Goal: Task Accomplishment & Management: Manage account settings

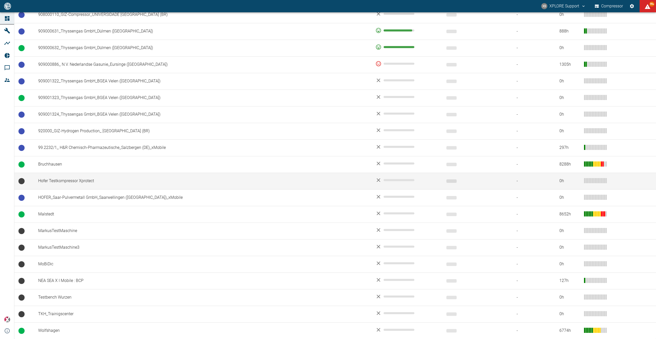
scroll to position [420, 0]
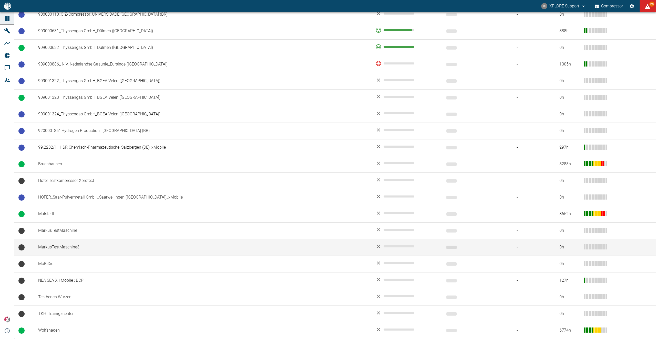
click at [57, 250] on td "MarkusTestMaschine3" at bounding box center [202, 247] width 337 height 17
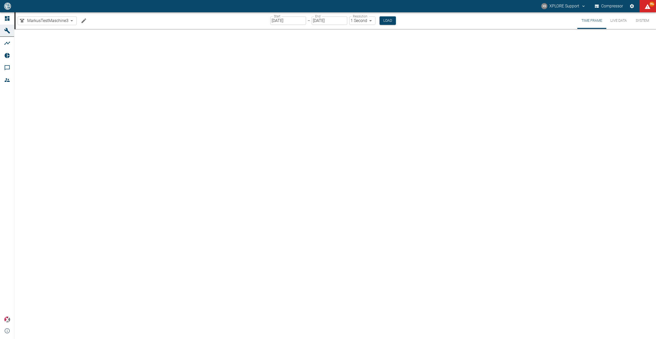
click at [87, 20] on button "Edit machine" at bounding box center [84, 21] width 10 height 10
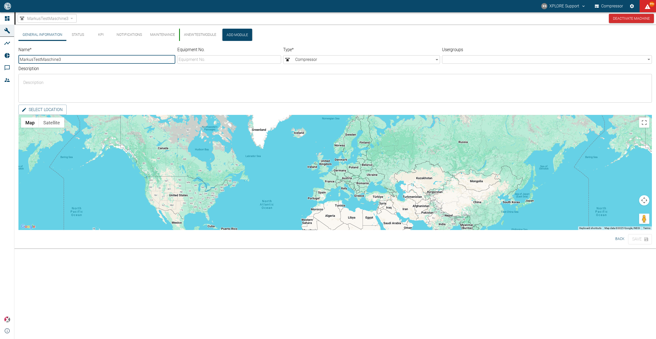
click at [230, 34] on button "Add Module" at bounding box center [237, 35] width 30 height 12
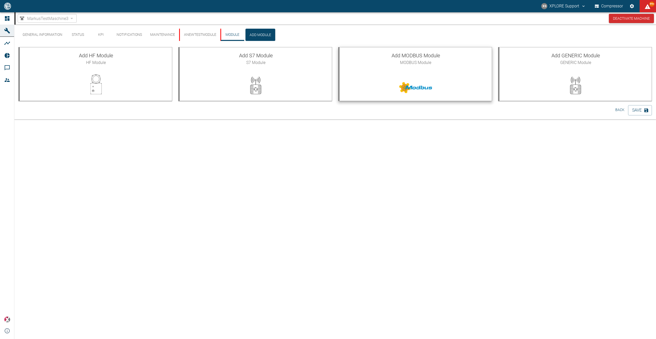
click at [443, 80] on div at bounding box center [415, 84] width 152 height 29
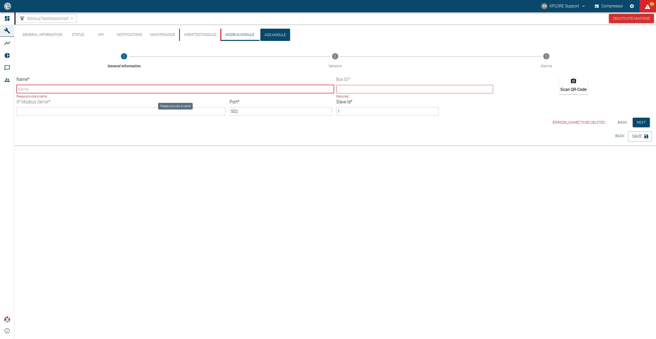
click at [172, 89] on input "Name *" at bounding box center [175, 89] width 318 height 8
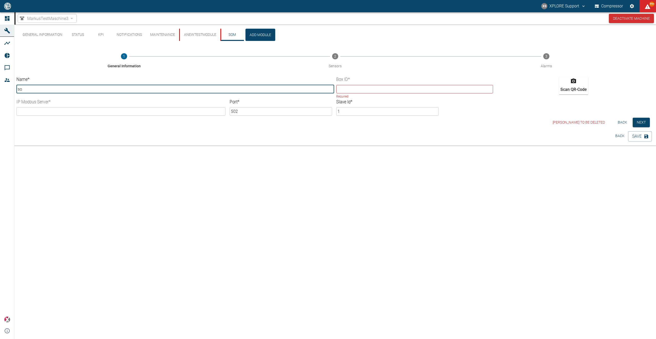
type input "s"
type input "TheNewModbusModule!"
click at [354, 92] on input "text" at bounding box center [414, 89] width 157 height 8
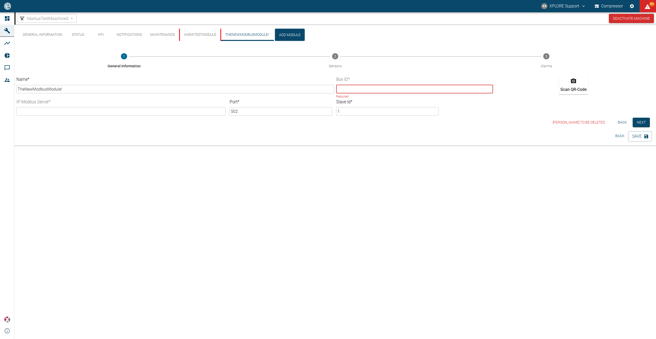
paste input "9ccf47f8-ca37-c197-ab38-c180c320ebb9"
type input "9ccf47f8-ca37-c197-ab38-c180c320ebb9"
click at [119, 111] on input "text" at bounding box center [120, 111] width 209 height 8
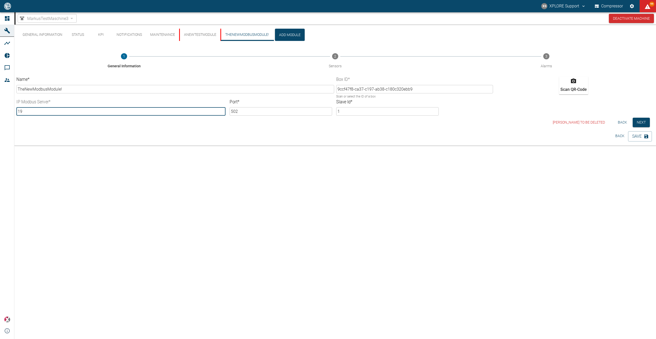
type input "1"
type input "10.8.2.150"
click at [647, 122] on button "Next" at bounding box center [640, 122] width 17 height 9
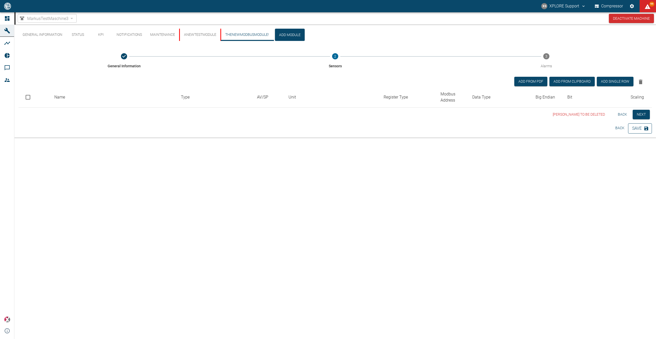
click at [634, 128] on button "Save" at bounding box center [640, 128] width 24 height 10
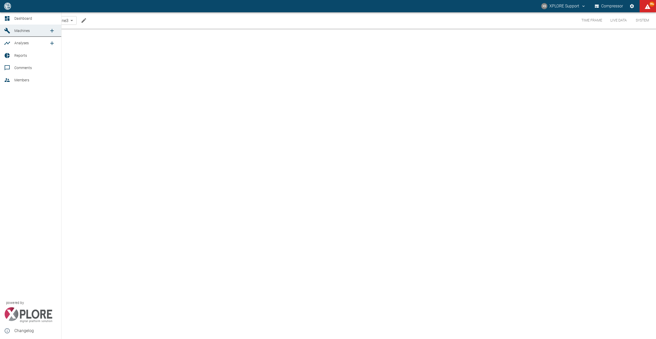
click at [38, 21] on span "Dashboard" at bounding box center [35, 18] width 43 height 6
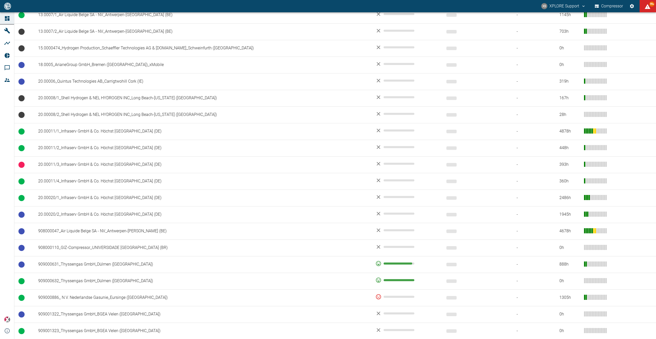
scroll to position [391, 0]
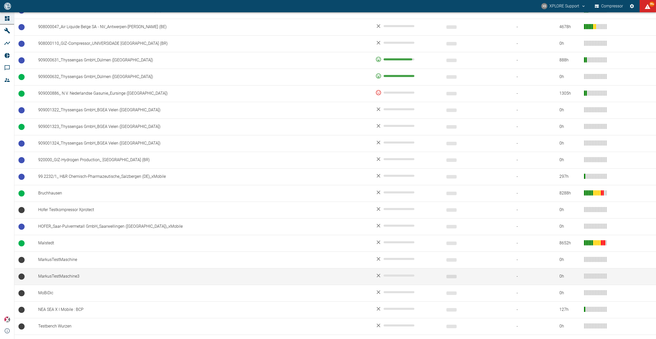
click at [82, 273] on td "MarkusTestMaschine3" at bounding box center [202, 276] width 337 height 17
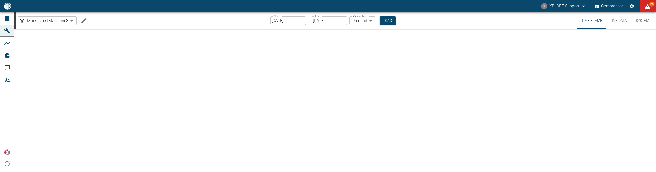
click at [84, 23] on icon "Edit machine" at bounding box center [84, 21] width 6 height 6
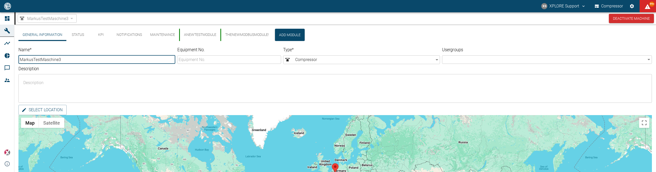
click at [246, 33] on button "TheNewModbusModule!" at bounding box center [246, 35] width 53 height 12
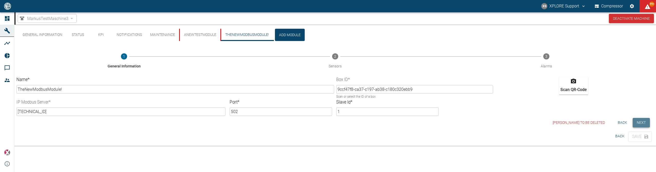
click at [636, 123] on button "Next" at bounding box center [640, 122] width 17 height 9
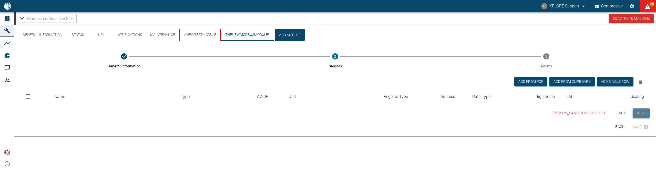
click at [640, 115] on button "Next" at bounding box center [640, 112] width 17 height 9
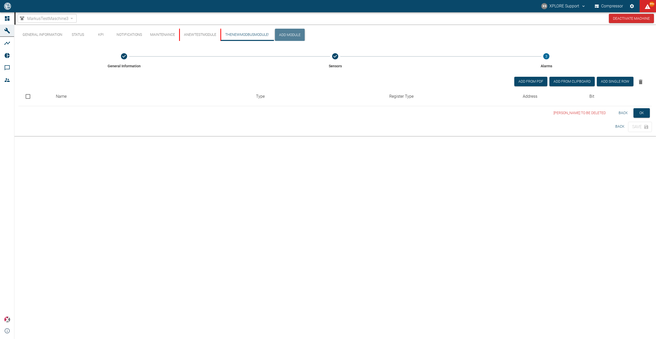
click at [283, 32] on button "Add Module" at bounding box center [290, 35] width 30 height 12
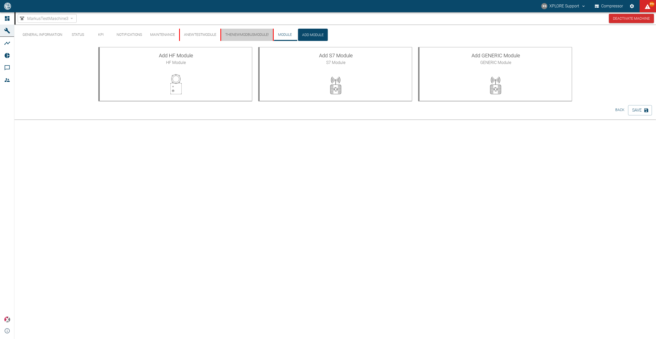
click at [252, 32] on button "TheNewModbusModule!" at bounding box center [246, 35] width 53 height 12
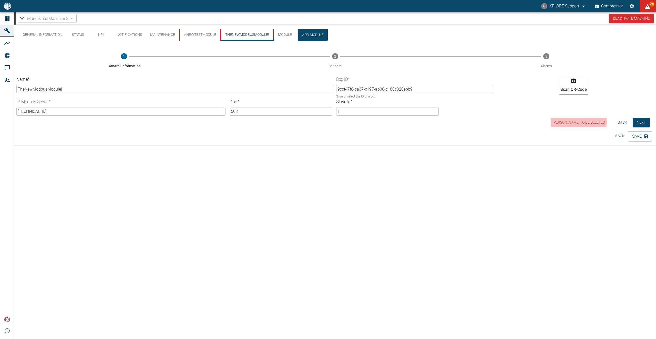
click at [576, 122] on button "Mark Module to be deleted" at bounding box center [579, 122] width 56 height 9
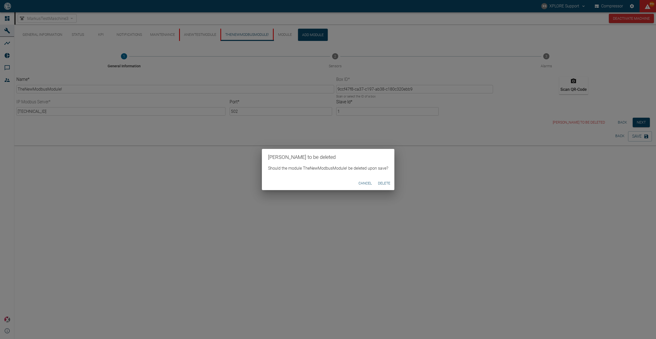
click at [377, 182] on button "Delete" at bounding box center [384, 183] width 16 height 9
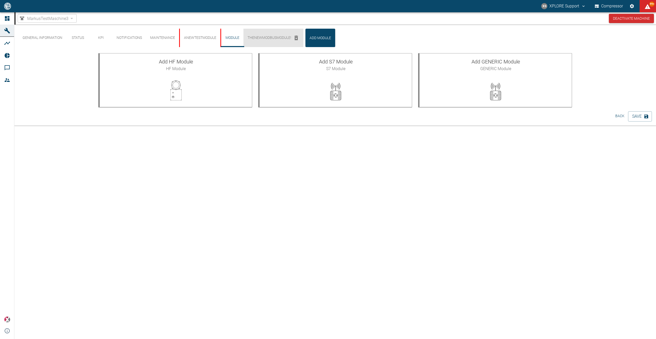
click at [187, 38] on button "ANewTestModule" at bounding box center [199, 38] width 41 height 18
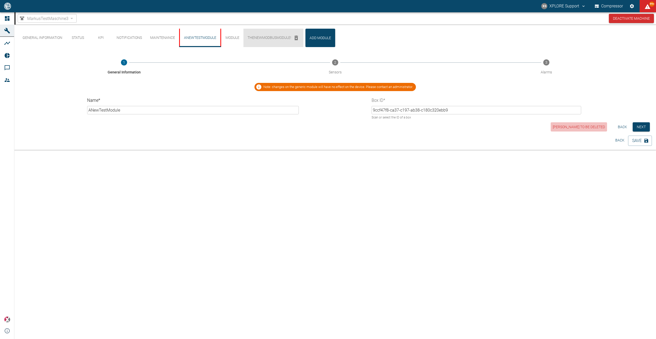
click at [586, 126] on button "Mark Module to be deleted" at bounding box center [579, 126] width 56 height 9
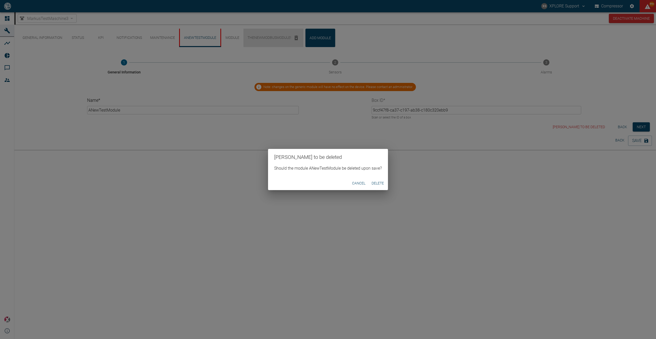
click at [379, 185] on button "Delete" at bounding box center [377, 183] width 16 height 9
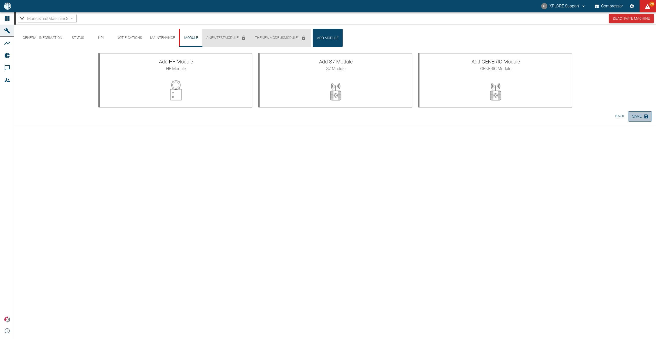
click at [636, 119] on button "Save" at bounding box center [640, 116] width 24 height 10
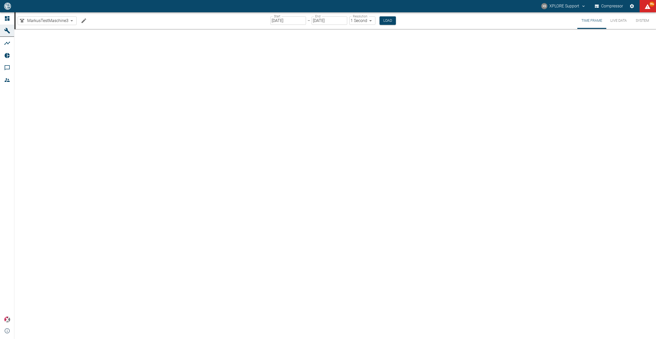
click at [83, 21] on icon "Edit machine" at bounding box center [83, 20] width 5 height 5
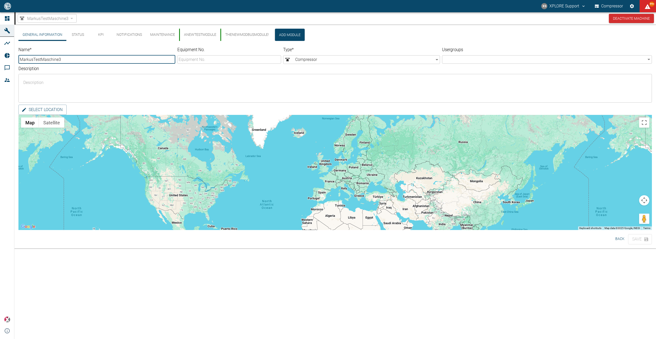
click at [245, 34] on button "TheNewModbusModule!" at bounding box center [246, 35] width 53 height 12
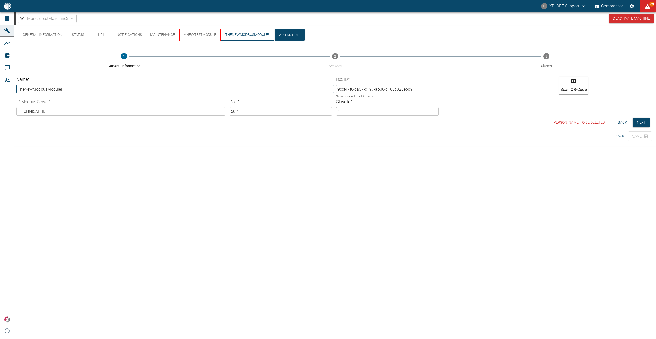
click at [586, 121] on button "Mark Module to be deleted" at bounding box center [579, 122] width 56 height 9
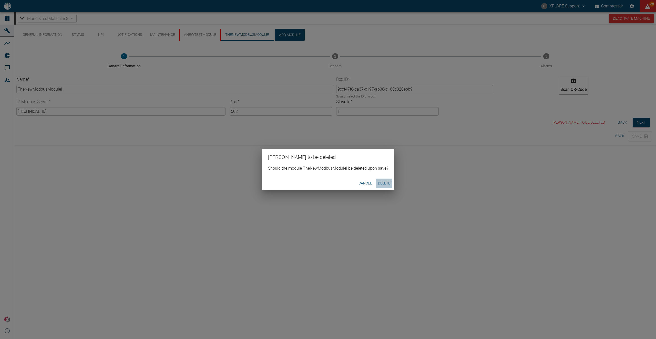
click at [389, 183] on button "Delete" at bounding box center [384, 183] width 16 height 9
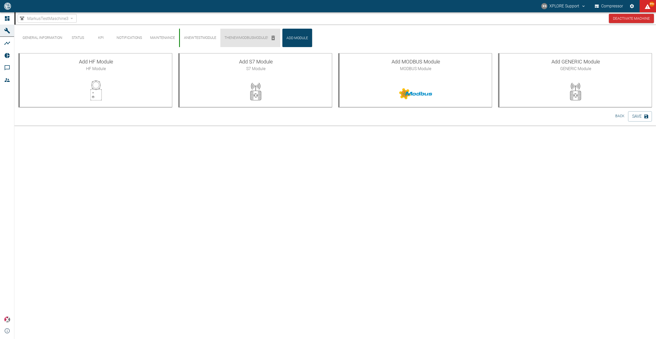
click at [191, 38] on button "ANewTestModule" at bounding box center [199, 38] width 41 height 18
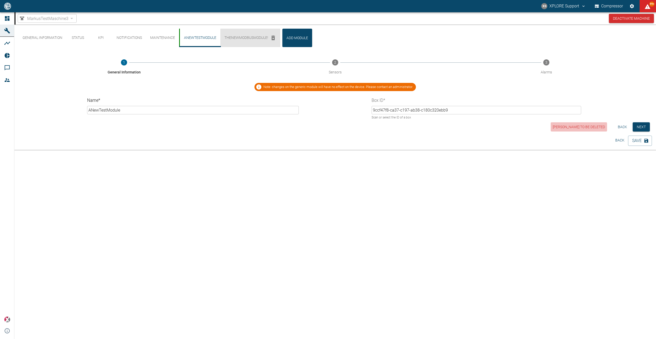
click at [599, 128] on button "Mark Module to be deleted" at bounding box center [579, 126] width 56 height 9
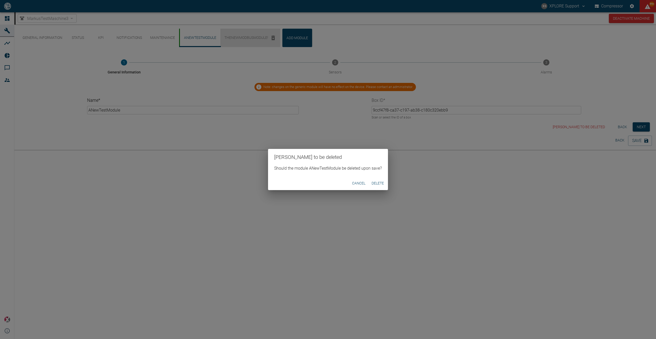
click at [376, 182] on button "Delete" at bounding box center [377, 183] width 16 height 9
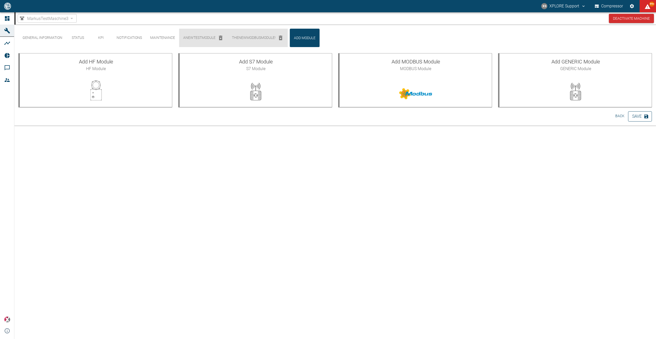
click at [647, 116] on icon "button" at bounding box center [646, 117] width 4 height 4
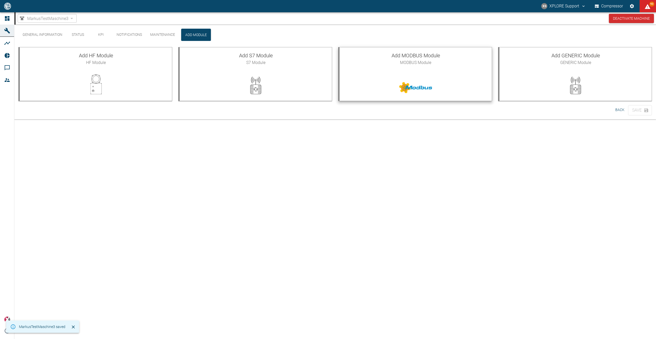
click at [429, 75] on img at bounding box center [415, 83] width 33 height 19
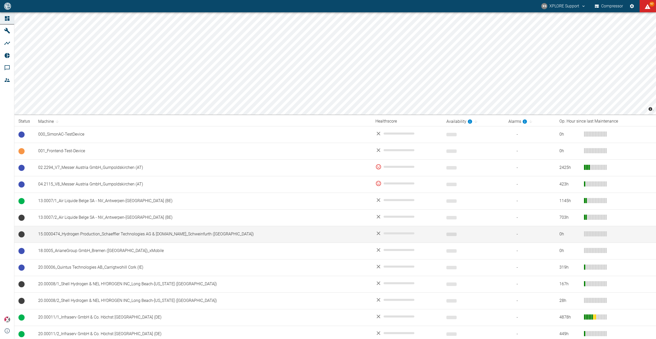
scroll to position [317, 0]
